Goal: Information Seeking & Learning: Find specific fact

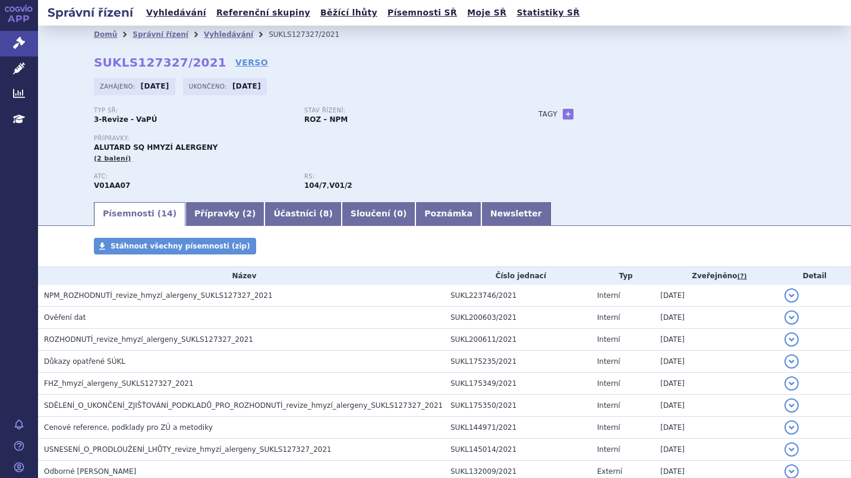
click at [204, 33] on link "Vyhledávání" at bounding box center [228, 34] width 49 height 8
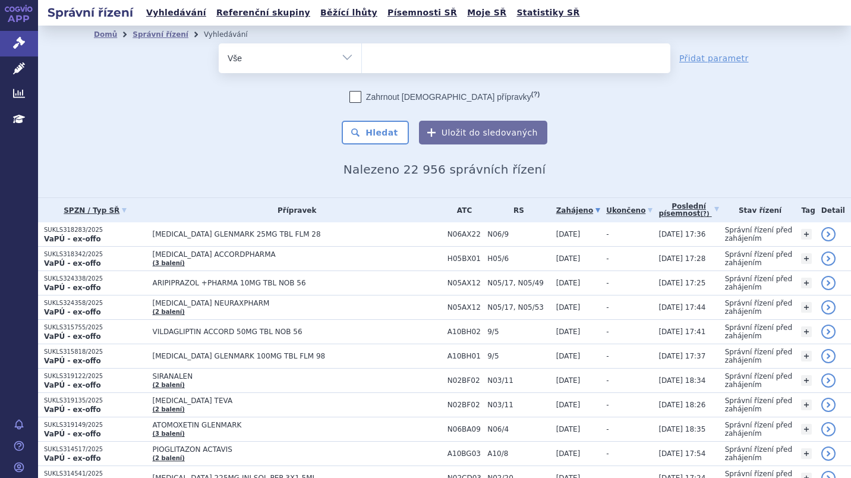
click at [342, 59] on select "Vše Spisová značka Typ SŘ Přípravek/SUKL kód Účastník/Držitel" at bounding box center [290, 56] width 143 height 27
click at [377, 58] on ul at bounding box center [516, 55] width 308 height 25
click at [362, 58] on select at bounding box center [361, 58] width 1 height 30
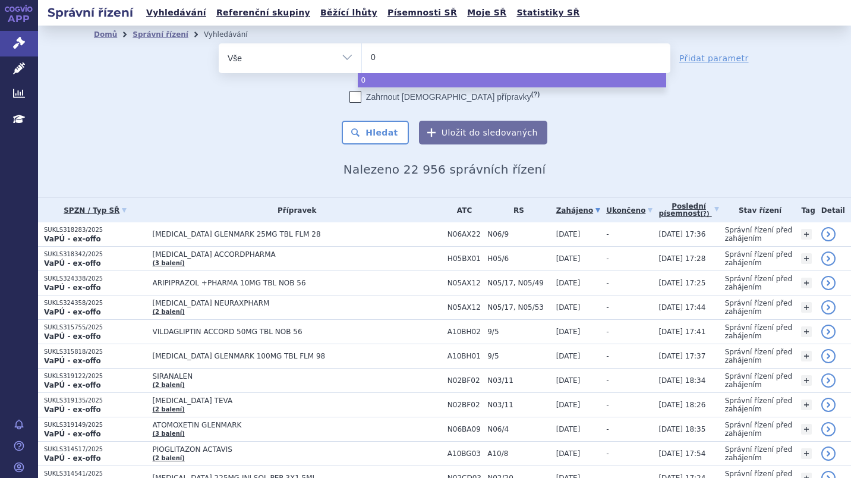
type input "01"
type input "010"
type input "0102"
type input "01028"
type input "010283"
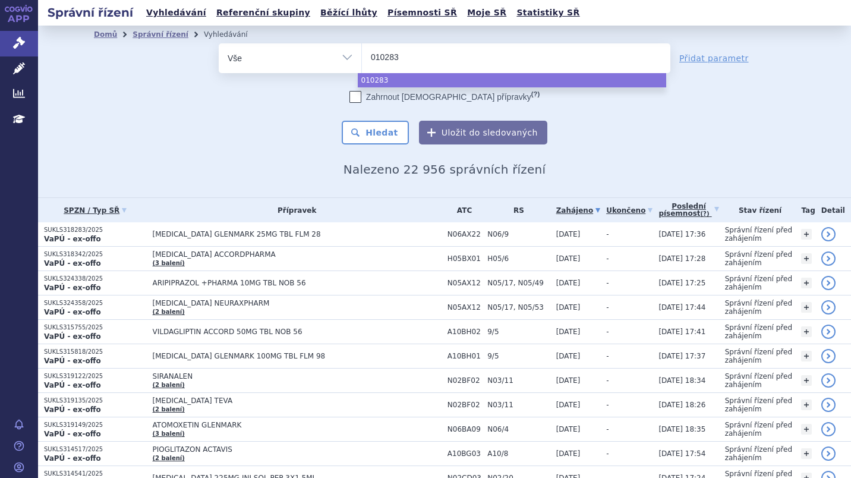
select select "010283"
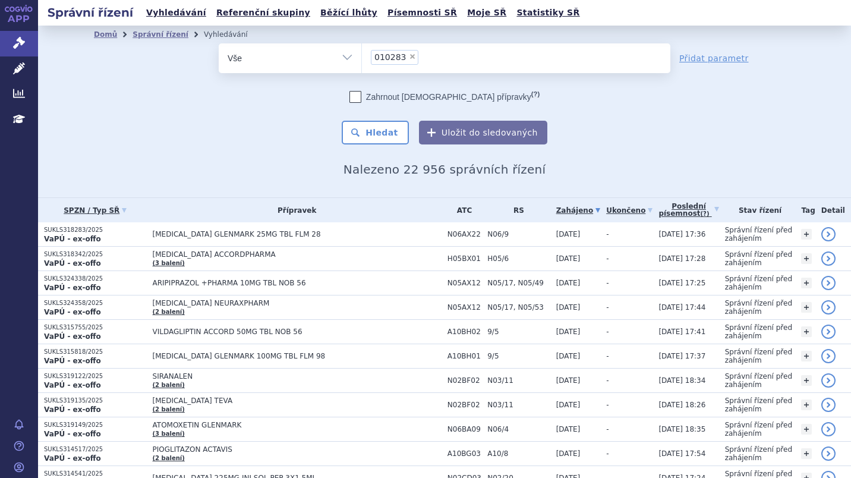
click at [342, 55] on select "Vše Spisová značka Typ SŘ Přípravek/SUKL kód Účastník/Držitel" at bounding box center [290, 56] width 143 height 27
select select "filter-product"
click at [219, 43] on select "Vše Spisová značka Typ SŘ Přípravek/SUKL kód Účastník/Držitel" at bounding box center [290, 56] width 143 height 27
click at [374, 56] on ul at bounding box center [516, 55] width 308 height 25
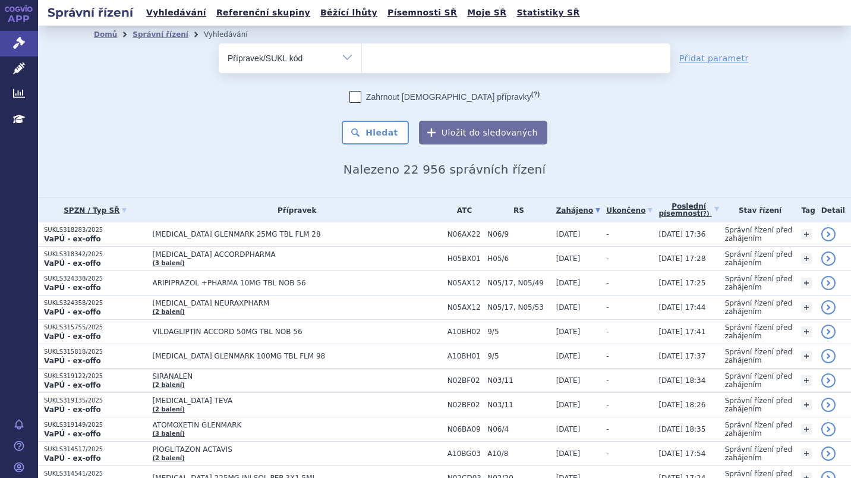
click at [362, 56] on select at bounding box center [361, 58] width 1 height 30
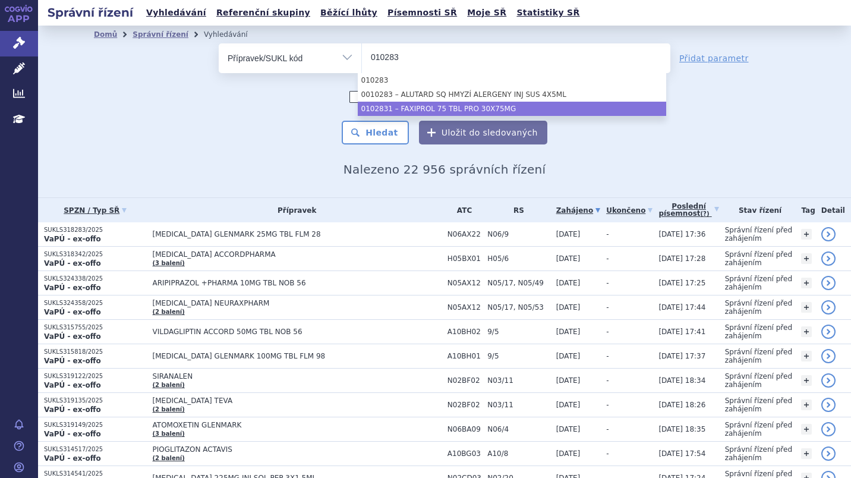
type input "010283"
select select "cdca3348-00ba-435c-ae59-cd57abe0645a"
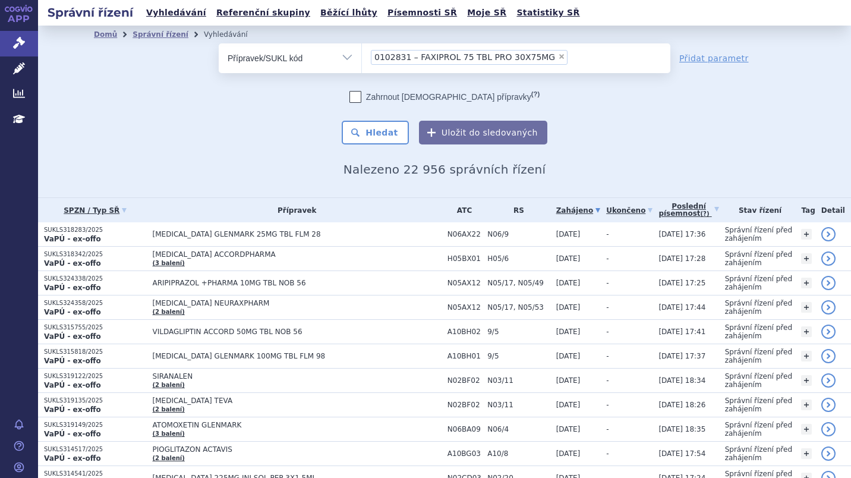
click at [386, 134] on button "Hledat" at bounding box center [375, 133] width 67 height 24
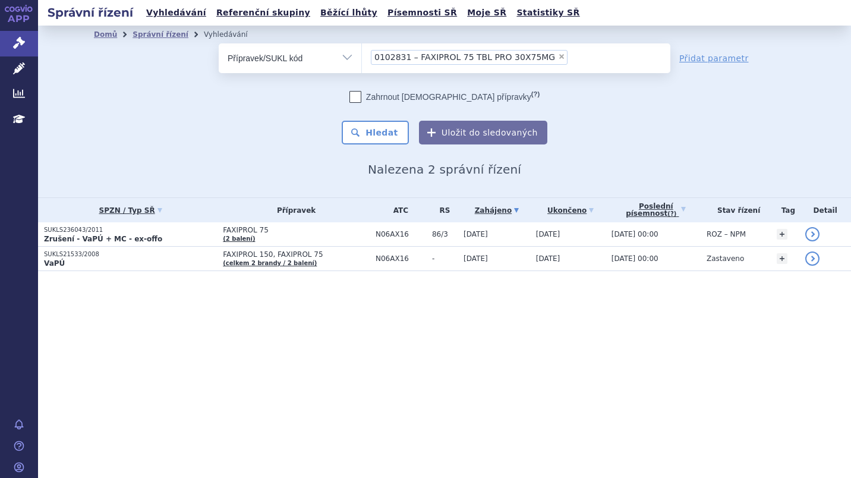
click at [405, 56] on span "0102831 – FAXIPROL 75 TBL PRO 30X75MG" at bounding box center [464, 57] width 181 height 8
click at [362, 56] on select "0102831 – FAXIPROL 75 TBL PRO 30X75MG" at bounding box center [361, 58] width 1 height 30
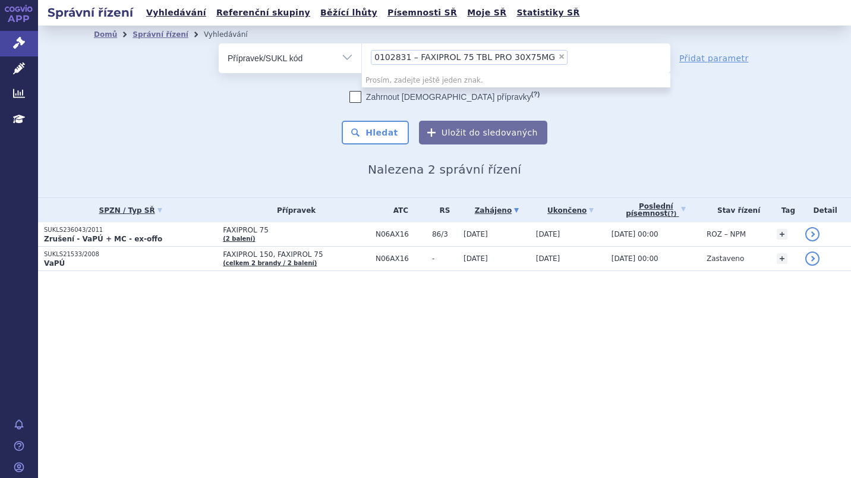
click at [558, 53] on span "×" at bounding box center [561, 56] width 7 height 7
click at [362, 53] on select "0102831 – FAXIPROL 75 TBL PRO 30X75MG" at bounding box center [361, 58] width 1 height 30
select select
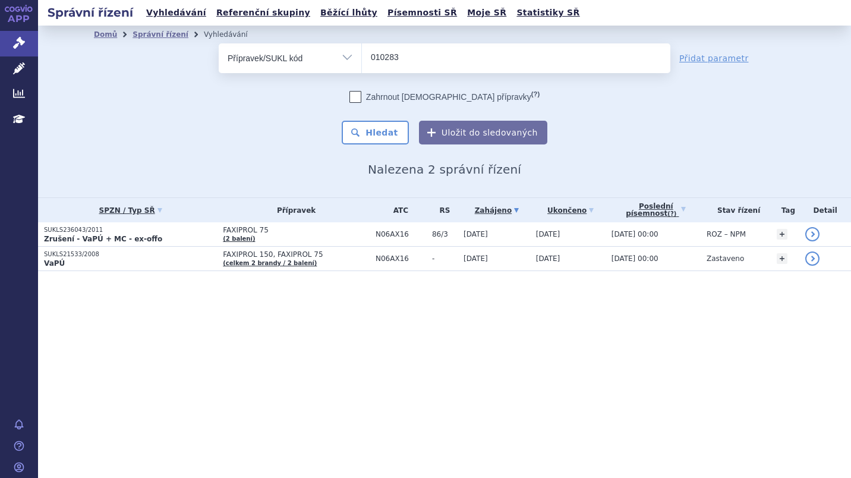
type input "010283"
click at [384, 137] on button "Hledat" at bounding box center [375, 133] width 67 height 24
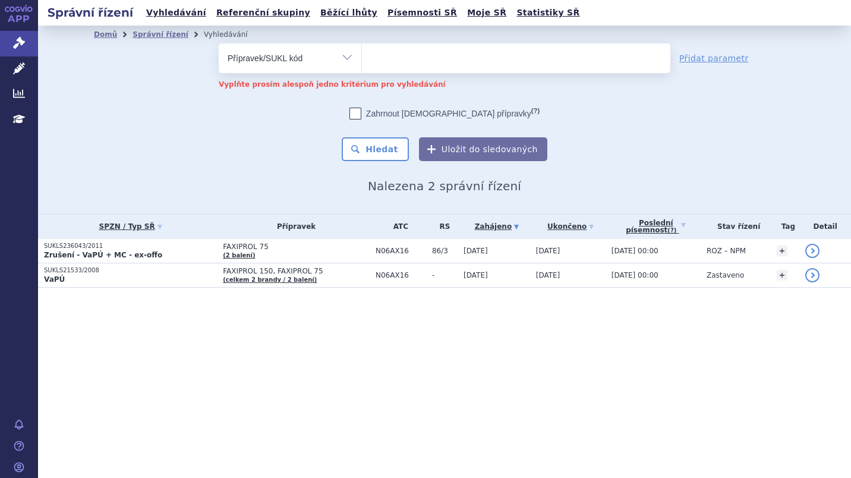
click at [375, 54] on input "search" at bounding box center [393, 56] width 44 height 15
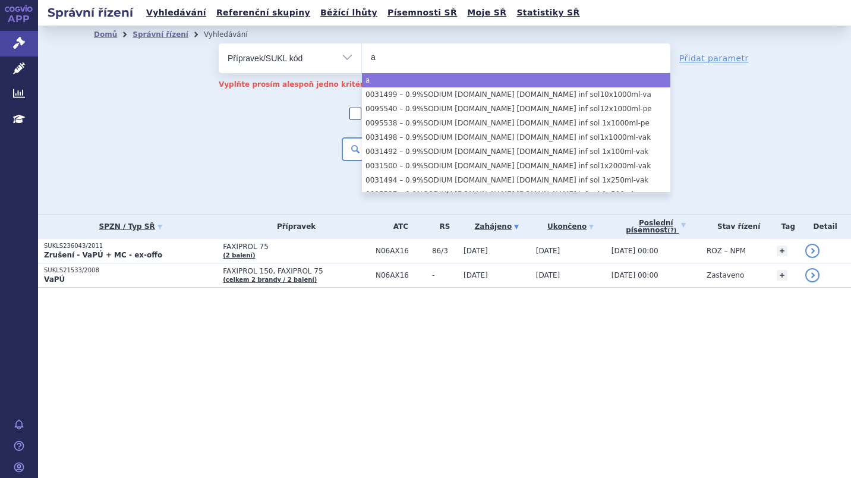
type input "a"
click at [346, 57] on select "Vše Spisová značka Typ SŘ Přípravek/SUKL kód Účastník/Držitel" at bounding box center [290, 56] width 143 height 27
select select "a"
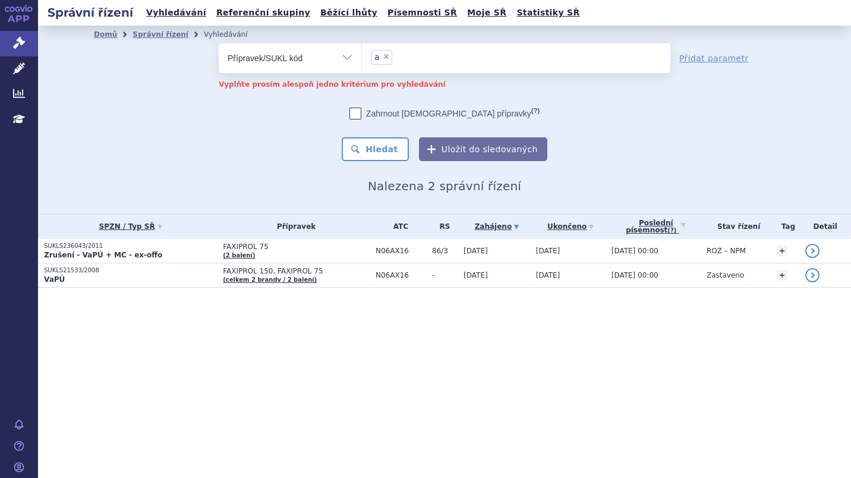
click at [351, 59] on select "Vše Spisová značka Typ SŘ Přípravek/SUKL kód Účastník/Držitel" at bounding box center [290, 56] width 143 height 27
select select "filter-all"
click at [219, 43] on select "Vše Spisová značka Typ SŘ Přípravek/SUKL kód Účastník/Držitel" at bounding box center [290, 56] width 143 height 27
click at [379, 60] on ul at bounding box center [516, 55] width 308 height 25
click at [362, 60] on select at bounding box center [361, 58] width 1 height 30
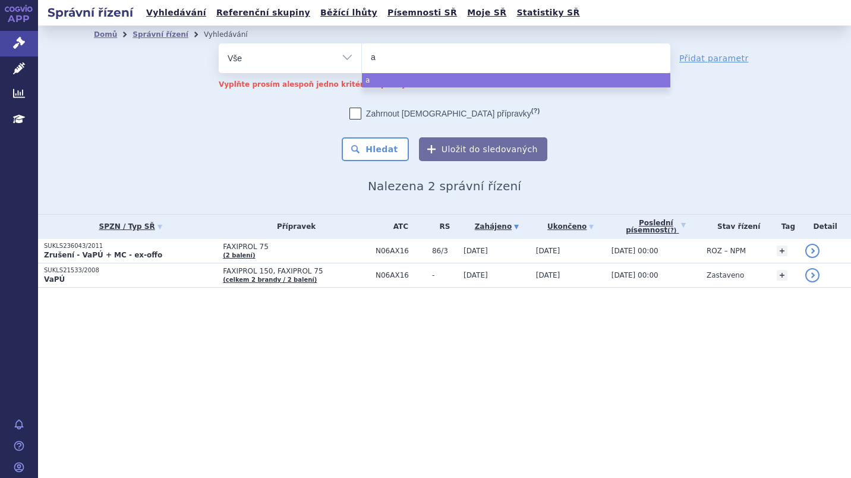
type input "al"
type input "alu"
type input "alut"
type input "aluta"
type input "alutar"
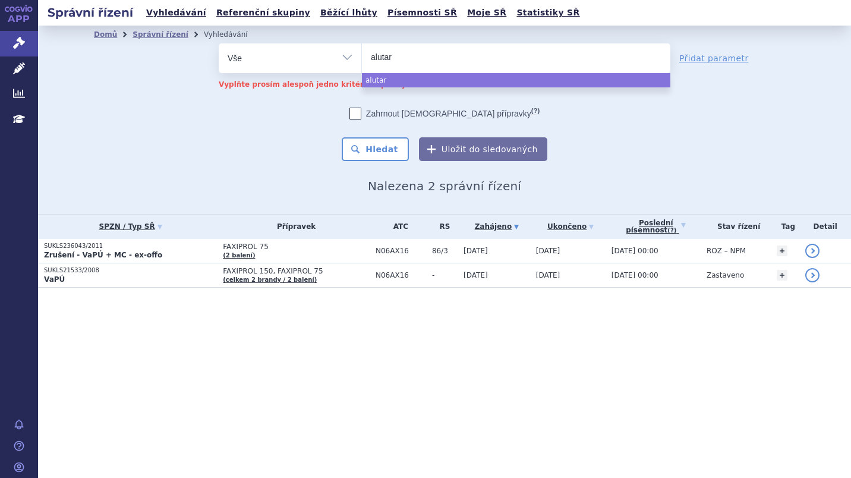
type input "alutard"
type input "alutard j"
type input "alutard je"
type input "alutard jed"
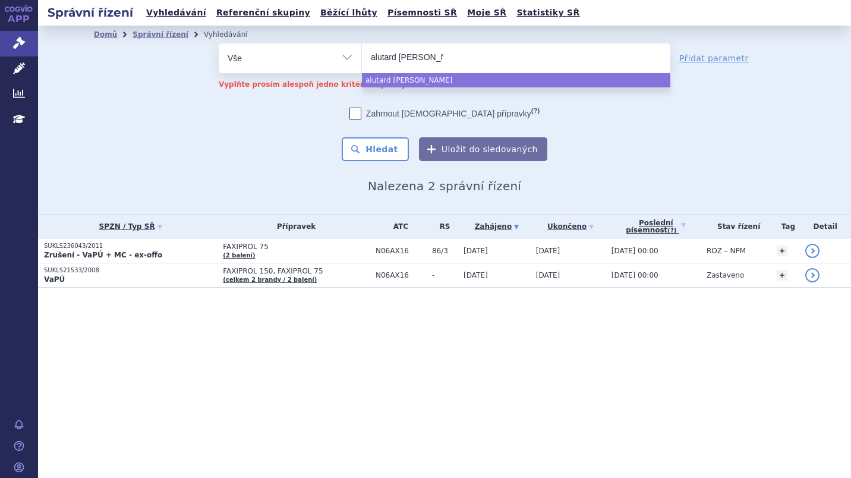
type input "alutard jedy"
type input "alutard jedy h"
type input "alutard jedy hm"
type input "alutard jedy hmy"
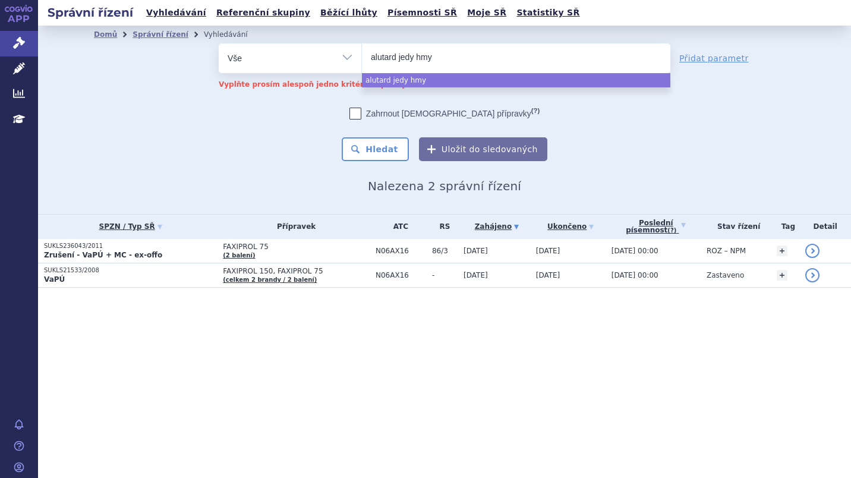
type input "alutard jedy hmyz"
type input "alutard jedy hmyzu"
select select "alutard jedy hmyzu"
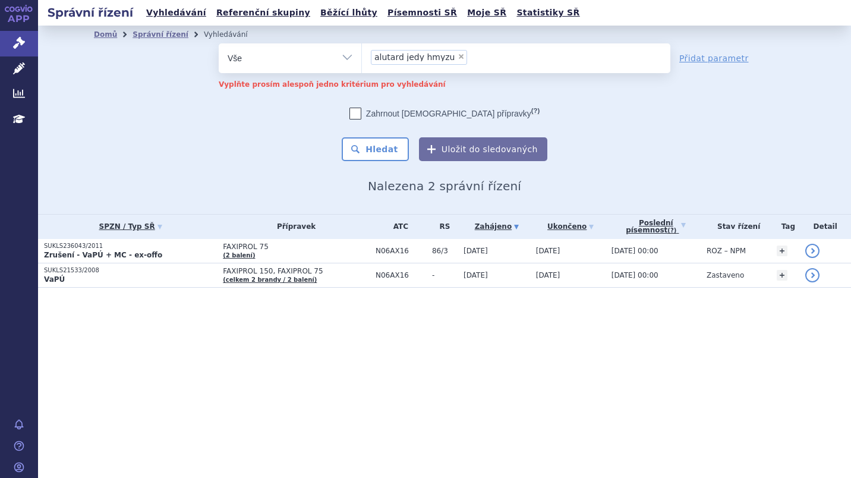
click at [374, 152] on button "Hledat" at bounding box center [375, 149] width 67 height 24
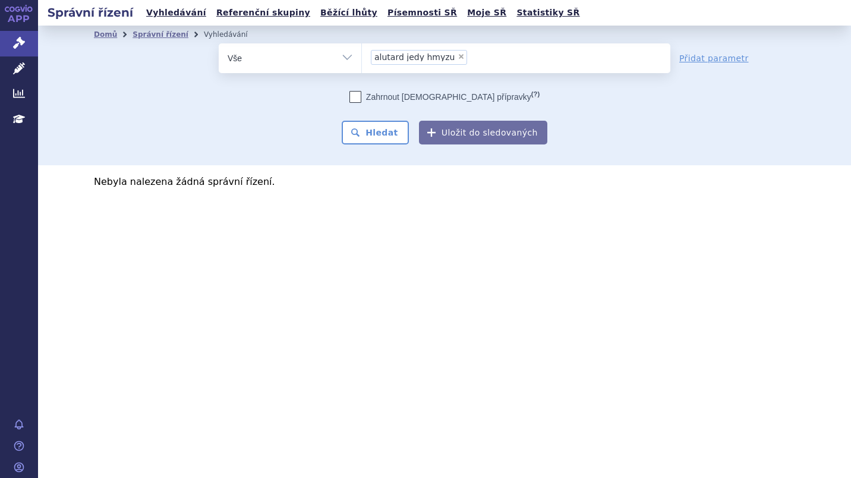
click at [347, 58] on select "Vše Spisová značka Typ SŘ Přípravek/SUKL kód Účastník/Držitel" at bounding box center [290, 56] width 143 height 27
select select "filter-product"
click at [219, 43] on select "Vše Spisová značka Typ SŘ Přípravek/SUKL kód Účastník/Držitel" at bounding box center [290, 56] width 143 height 27
click at [401, 61] on ul at bounding box center [516, 55] width 308 height 25
click at [362, 61] on select at bounding box center [361, 58] width 1 height 30
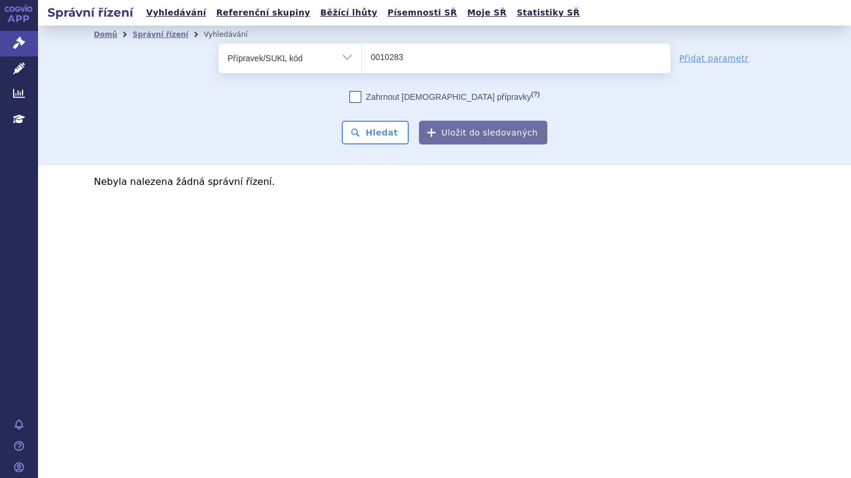
type input "0010283"
click at [384, 135] on button "Hledat" at bounding box center [375, 133] width 67 height 24
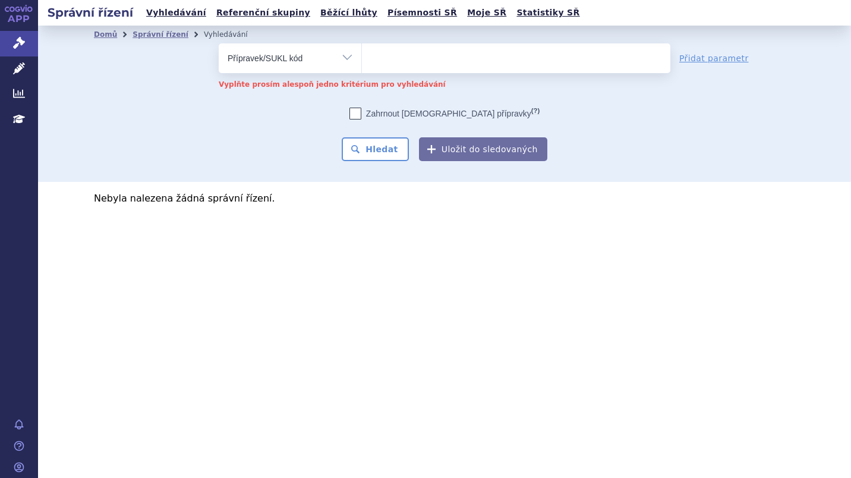
click at [380, 52] on input "search" at bounding box center [396, 56] width 50 height 15
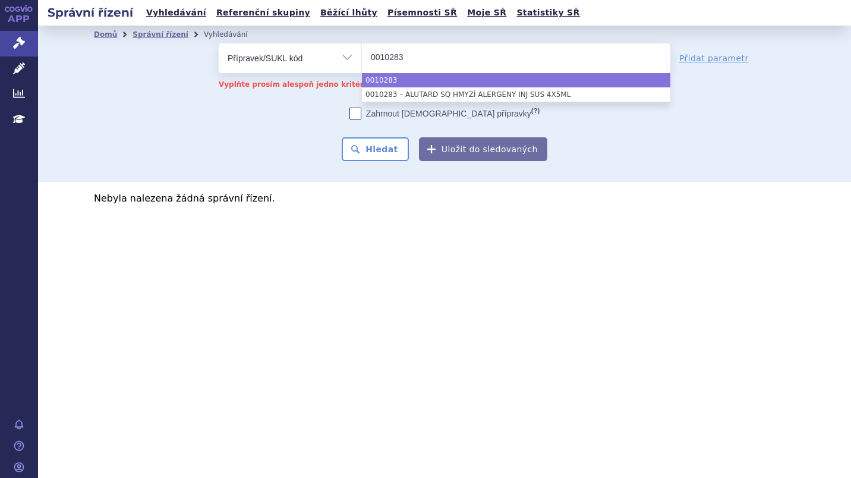
type input "0010283"
click at [383, 147] on button "Hledat" at bounding box center [375, 149] width 67 height 24
select select "0010283"
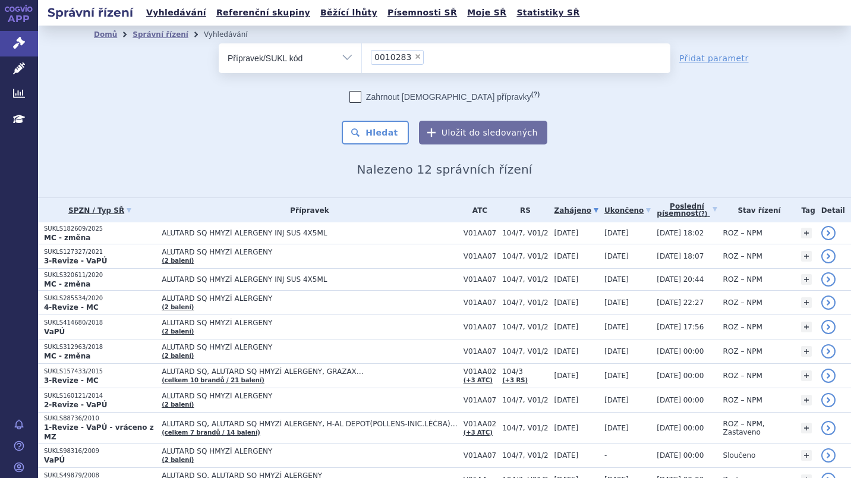
click at [100, 238] on p "MC - změna" at bounding box center [100, 238] width 112 height 10
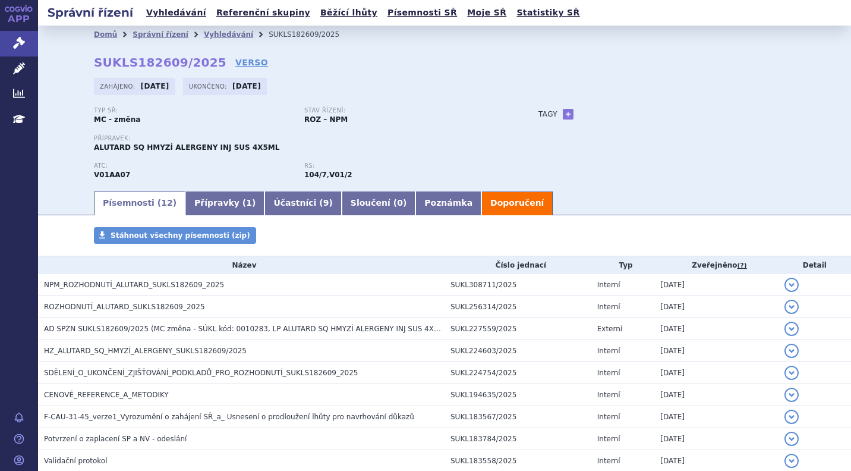
click at [785, 283] on button "detail" at bounding box center [792, 285] width 14 height 14
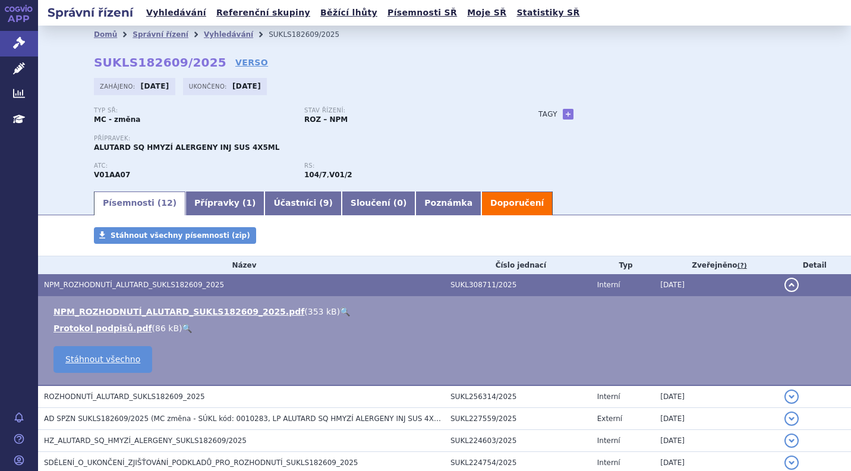
click at [95, 311] on link "NPM_ROZHODNUTÍ_ALUTARD_SUKLS182609_2025.pdf" at bounding box center [178, 312] width 251 height 10
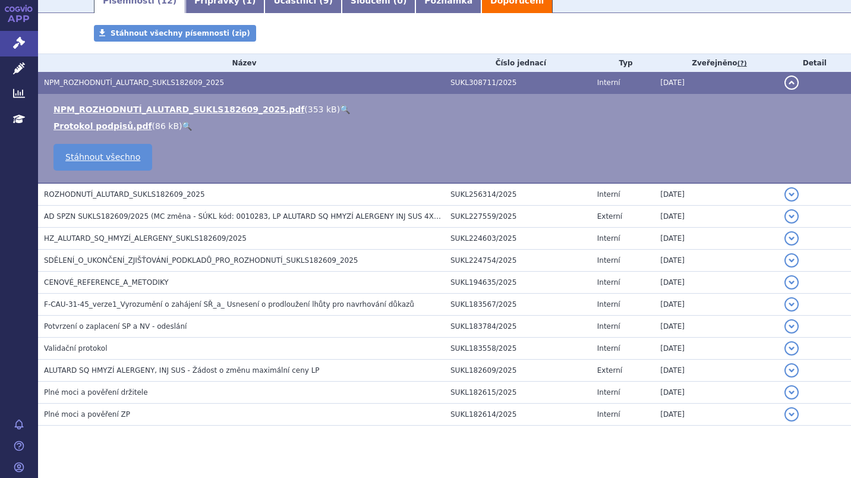
scroll to position [206, 0]
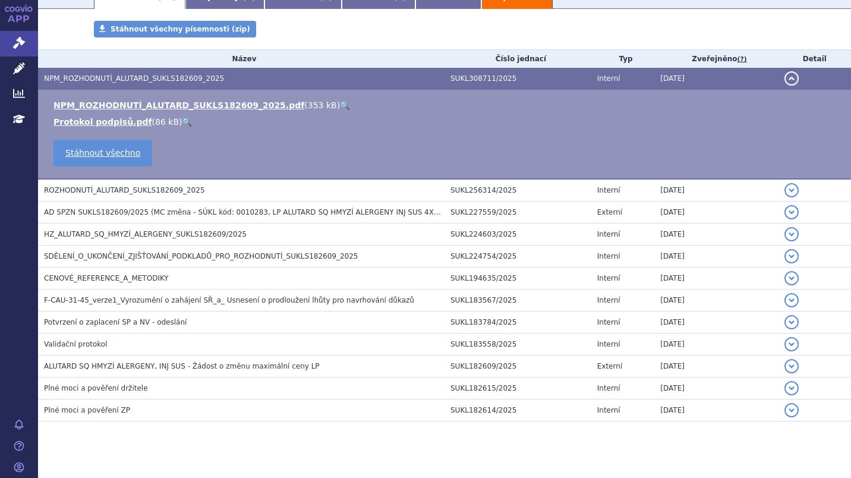
click at [92, 256] on span "SDĚLENÍ_O_UKONČENÍ_ZJIŠŤOVÁNÍ_PODKLADŮ_PRO_ROZHODNUTÍ_SUKLS182609_2025" at bounding box center [201, 256] width 314 height 8
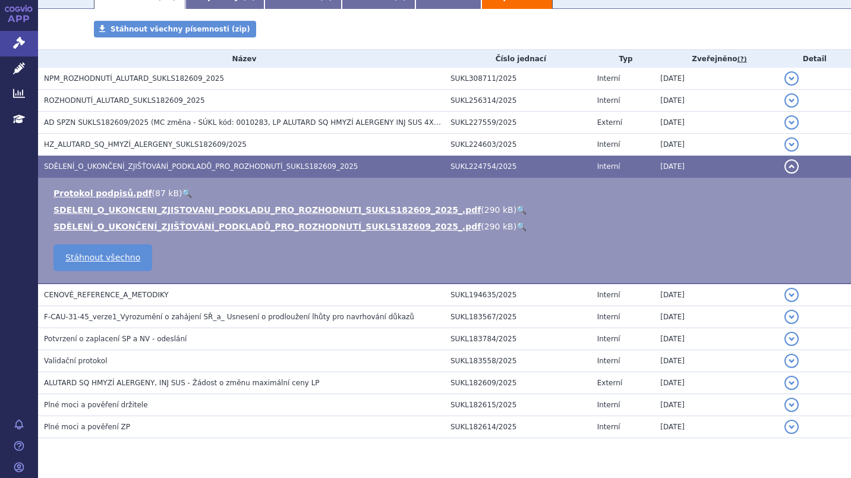
click at [785, 165] on button "detail" at bounding box center [792, 166] width 14 height 14
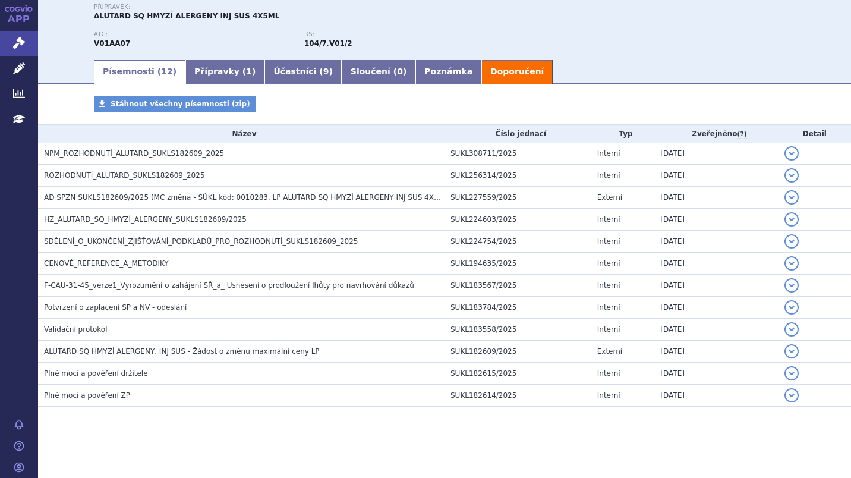
scroll to position [131, 0]
click at [124, 263] on span "CENOVÉ_REFERENCE_A_METODIKY" at bounding box center [106, 263] width 125 height 8
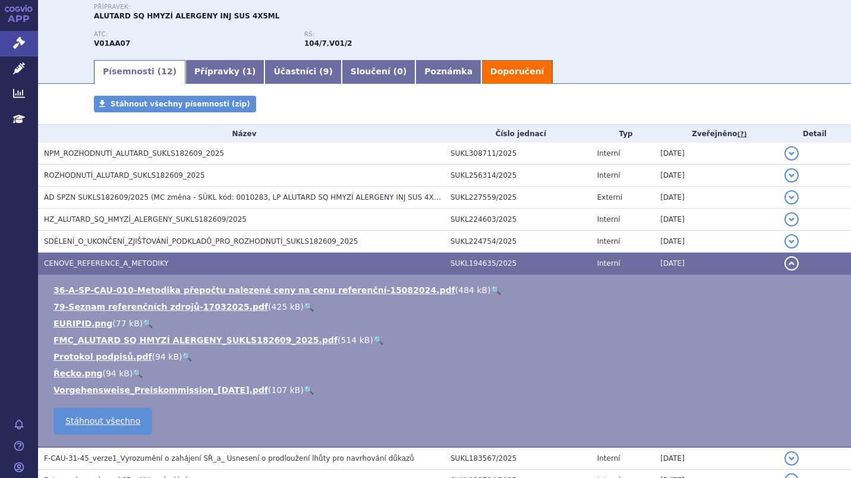
click at [101, 342] on link "FMC_ALUTARD SQ HMYZÍ ALERGENY_SUKLS182609_2025.pdf" at bounding box center [195, 340] width 284 height 10
